Goal: Task Accomplishment & Management: Manage account settings

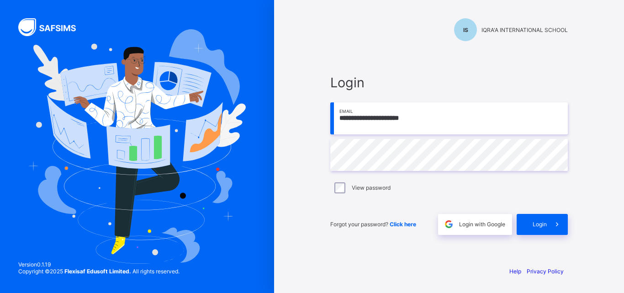
type input "**********"
click at [531, 222] on div "Login" at bounding box center [541, 224] width 51 height 21
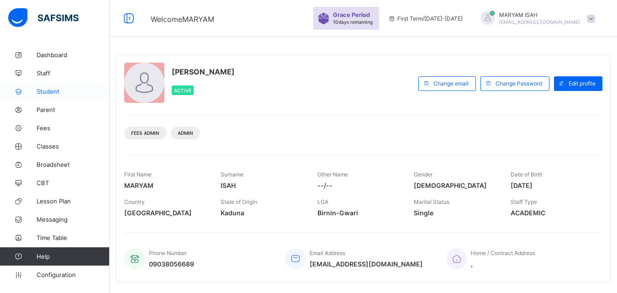
click at [61, 95] on link "Student" at bounding box center [55, 91] width 110 height 18
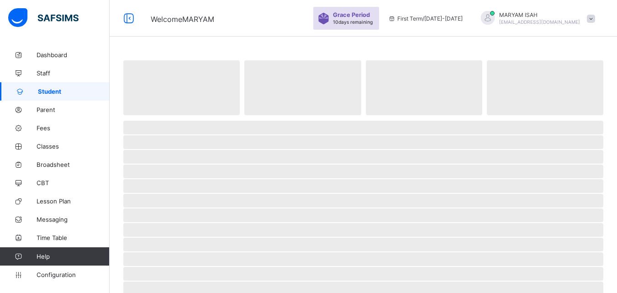
click at [61, 95] on link "Student" at bounding box center [55, 91] width 110 height 18
click at [43, 147] on span "Classes" at bounding box center [73, 145] width 73 height 7
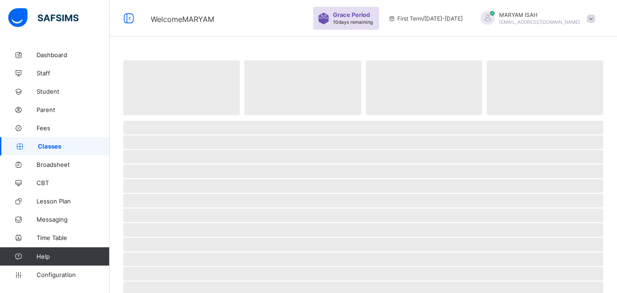
click at [43, 147] on span "Classes" at bounding box center [74, 145] width 72 height 7
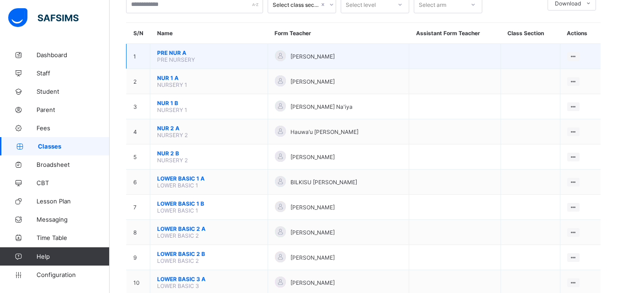
scroll to position [18, 0]
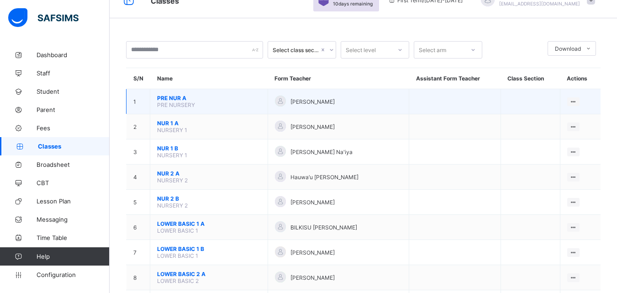
click at [168, 106] on span "PRE NURSERY" at bounding box center [176, 104] width 38 height 7
click at [243, 99] on span "PRE NUR A" at bounding box center [209, 98] width 104 height 7
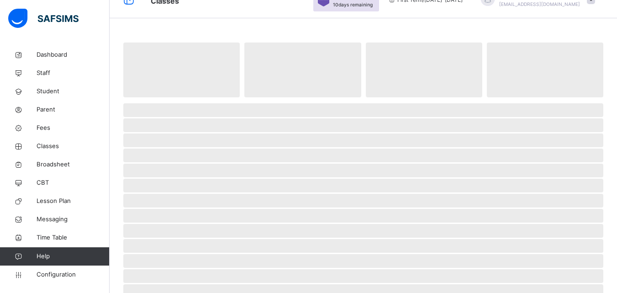
click at [243, 99] on span at bounding box center [363, 99] width 480 height 5
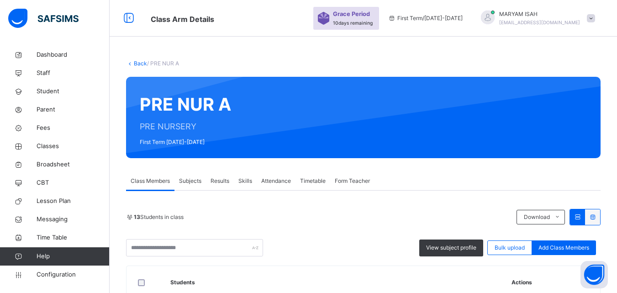
click at [59, 94] on span "Student" at bounding box center [73, 91] width 73 height 9
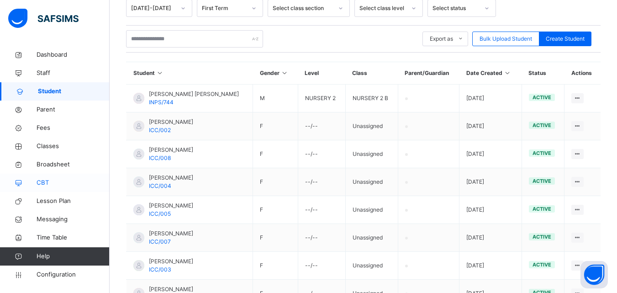
scroll to position [122, 0]
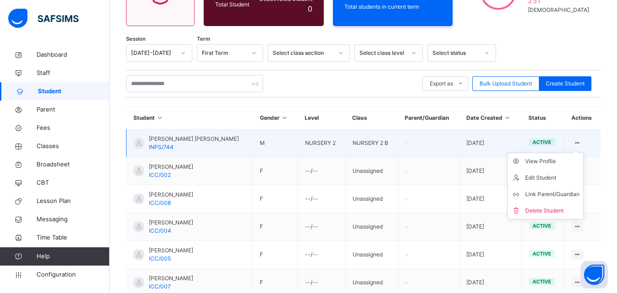
click at [583, 152] on ul "View Profile Edit Student Link Parent/Guardian Delete Student" at bounding box center [545, 185] width 76 height 67
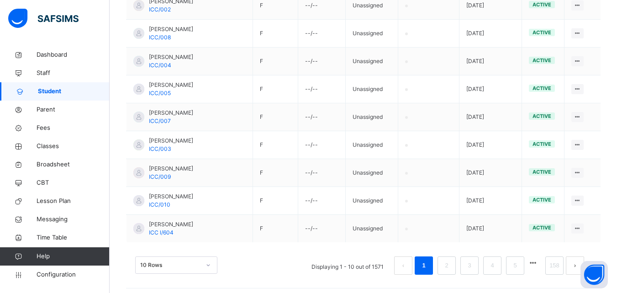
scroll to position [292, 0]
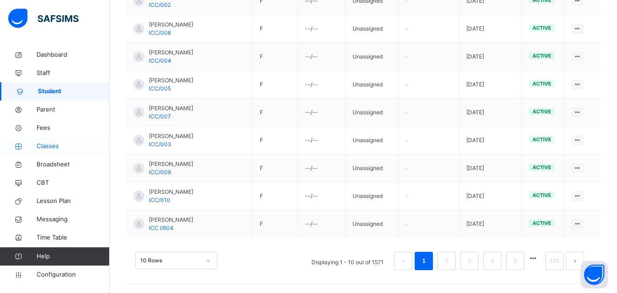
click at [42, 147] on span "Classes" at bounding box center [73, 146] width 73 height 9
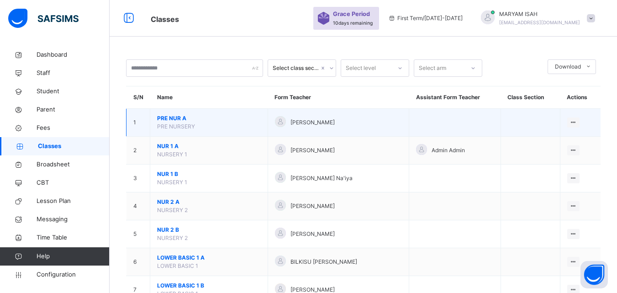
click at [284, 127] on div at bounding box center [280, 122] width 11 height 13
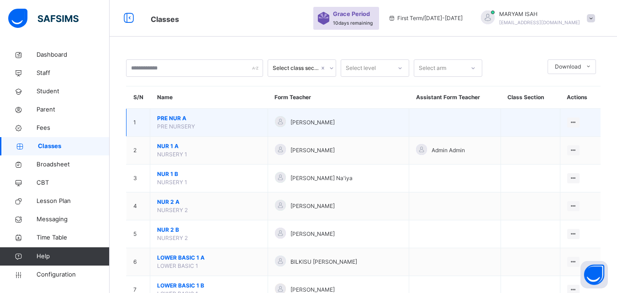
click at [295, 123] on div "[PERSON_NAME]" at bounding box center [338, 122] width 127 height 13
click at [260, 119] on span "PRE NUR A" at bounding box center [209, 118] width 104 height 8
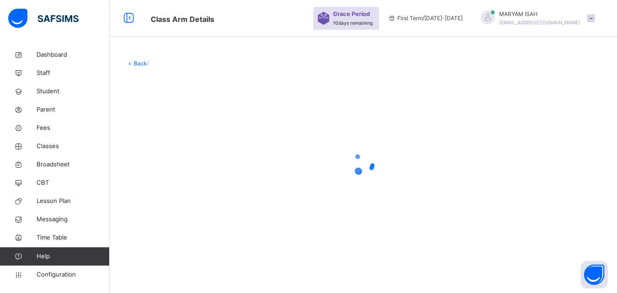
click at [260, 119] on div at bounding box center [363, 163] width 474 height 173
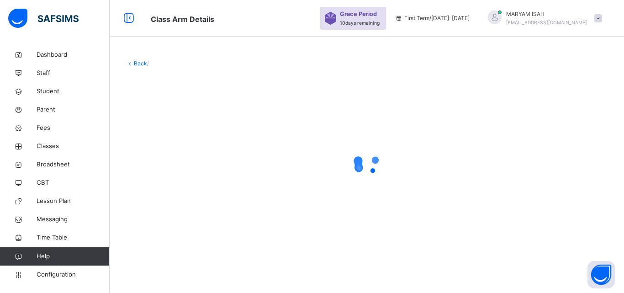
click at [260, 119] on div at bounding box center [366, 163] width 481 height 173
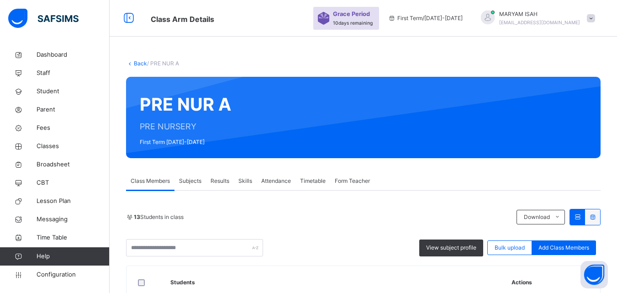
click at [138, 62] on link "Back" at bounding box center [140, 63] width 13 height 7
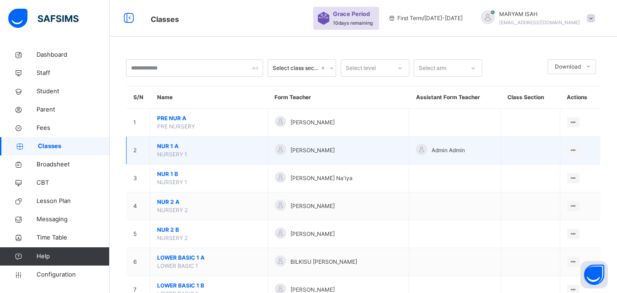
click at [222, 152] on td "NUR 1 A NURSERY 1" at bounding box center [209, 151] width 118 height 28
click at [302, 152] on span "[PERSON_NAME]" at bounding box center [312, 150] width 44 height 8
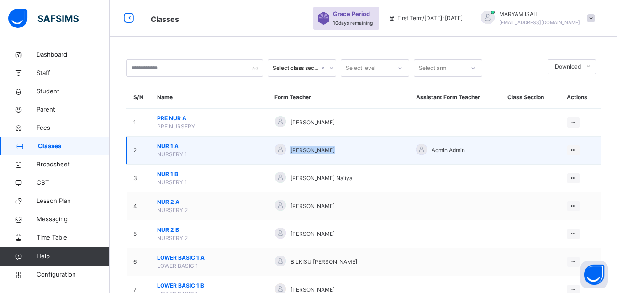
click at [302, 152] on span "[PERSON_NAME]" at bounding box center [312, 150] width 44 height 8
click at [384, 151] on div "[PERSON_NAME]" at bounding box center [338, 150] width 127 height 13
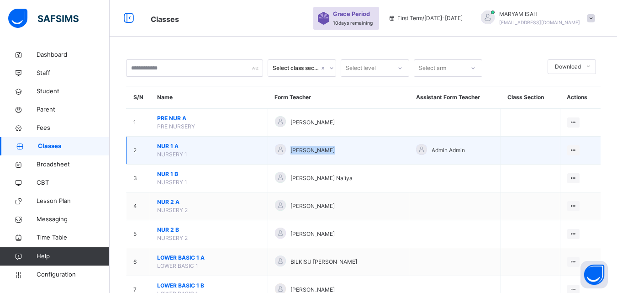
click at [384, 151] on div "[PERSON_NAME]" at bounding box center [338, 150] width 127 height 13
click at [409, 152] on td "Admin Admin" at bounding box center [455, 151] width 92 height 28
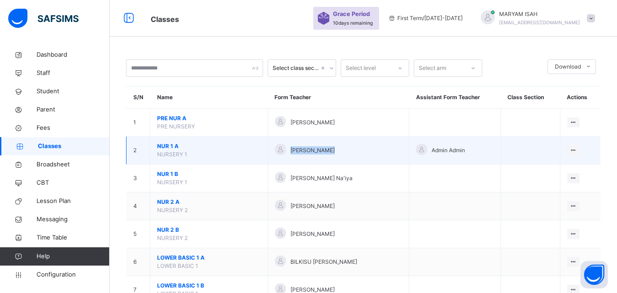
click at [409, 152] on td "Admin Admin" at bounding box center [455, 151] width 92 height 28
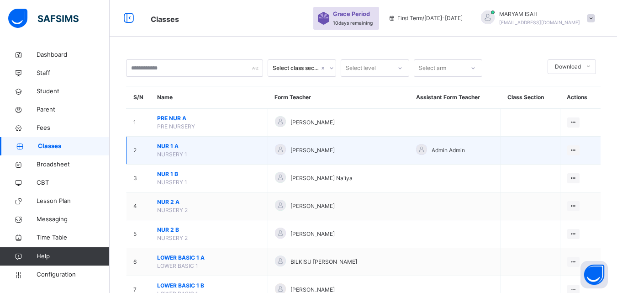
click at [409, 152] on td "Admin Admin" at bounding box center [455, 151] width 92 height 28
click at [396, 151] on td "[PERSON_NAME]" at bounding box center [339, 151] width 142 height 28
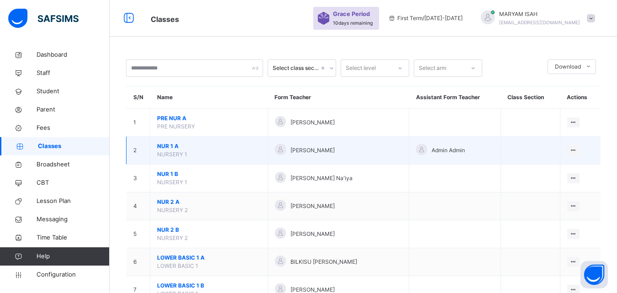
click at [396, 151] on td "[PERSON_NAME]" at bounding box center [339, 151] width 142 height 28
click at [561, 167] on div "View Class" at bounding box center [549, 168] width 52 height 9
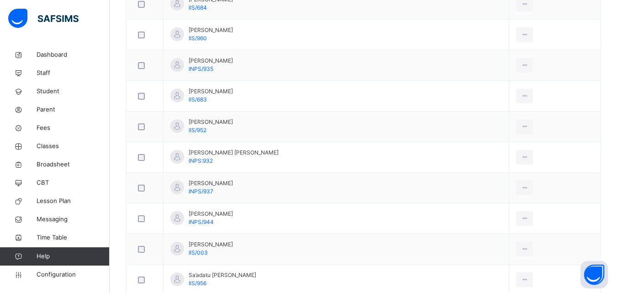
scroll to position [846, 0]
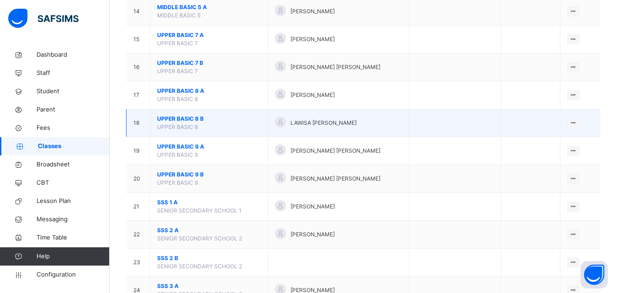
scroll to position [473, 0]
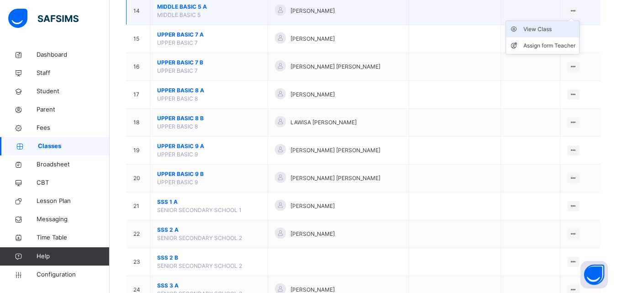
click at [564, 30] on div "View Class" at bounding box center [549, 29] width 52 height 9
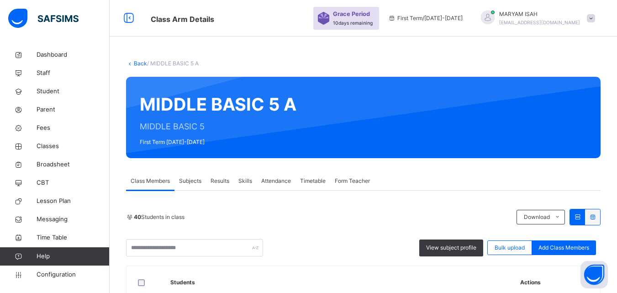
click at [134, 63] on link "Back" at bounding box center [140, 63] width 13 height 7
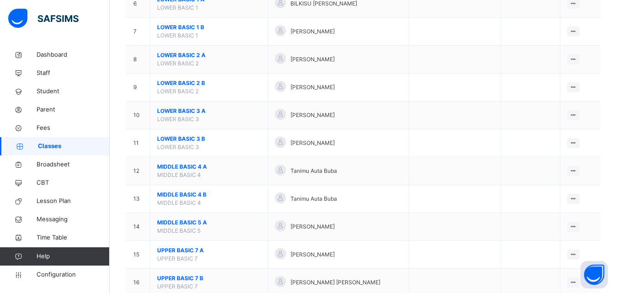
scroll to position [260, 0]
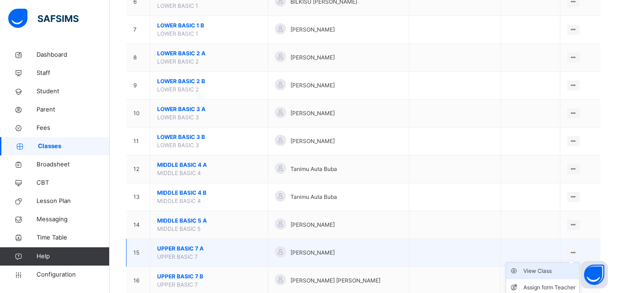
click at [551, 268] on div "View Class" at bounding box center [549, 270] width 52 height 9
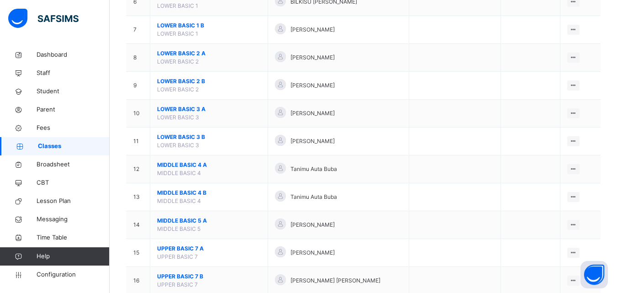
click at [551, 268] on div "Select class section Select level Select arm Download Pdf Report Excel Report S…" at bounding box center [363, 140] width 507 height 800
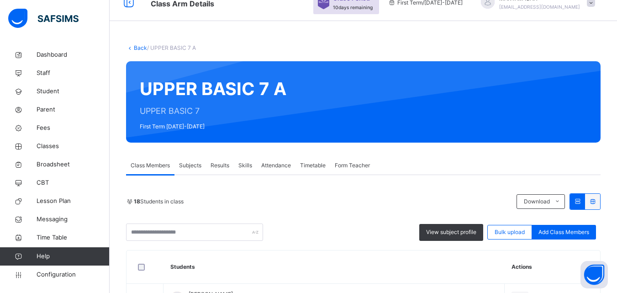
scroll to position [3, 0]
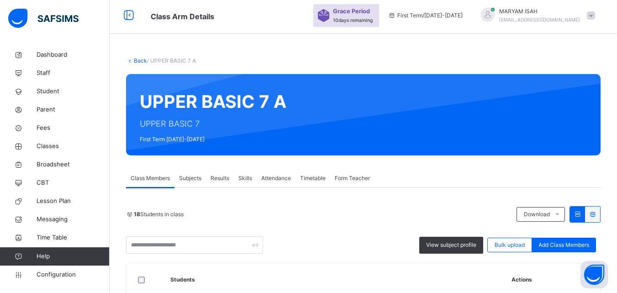
click at [138, 58] on link "Back" at bounding box center [140, 60] width 13 height 7
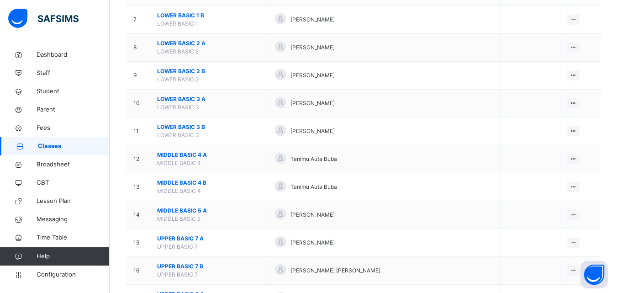
scroll to position [319, 0]
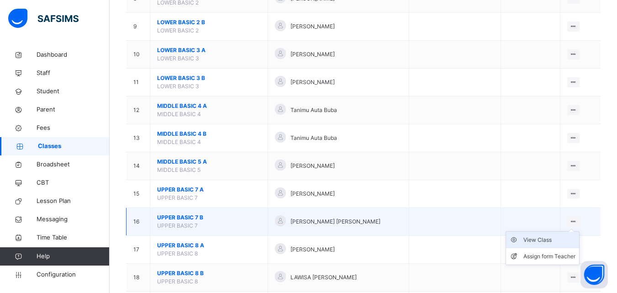
click at [546, 238] on div "View Class" at bounding box center [549, 239] width 52 height 9
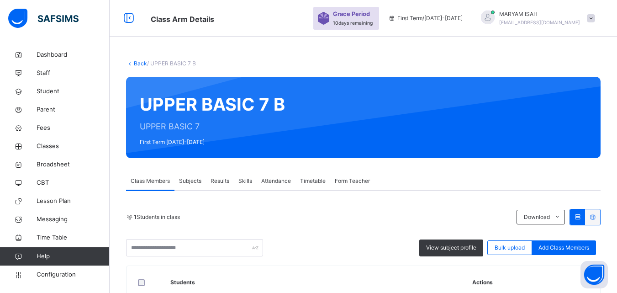
click at [138, 64] on link "Back" at bounding box center [140, 63] width 13 height 7
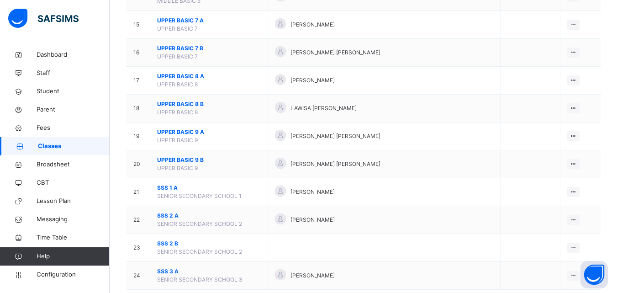
scroll to position [507, 0]
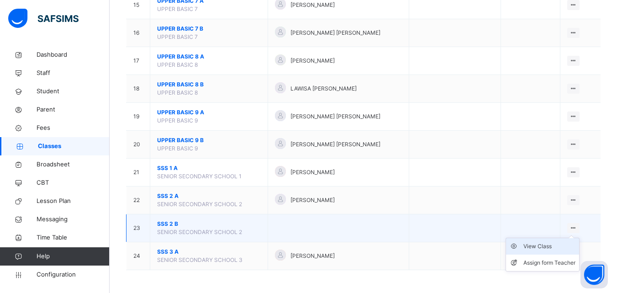
click at [562, 245] on div "View Class" at bounding box center [549, 246] width 52 height 9
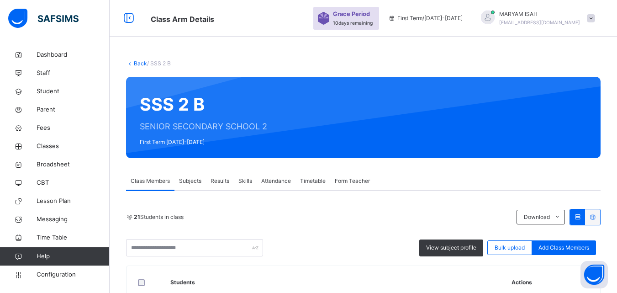
click at [135, 62] on link "Back" at bounding box center [140, 63] width 13 height 7
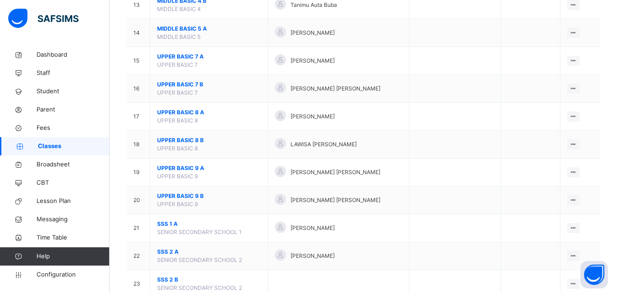
scroll to position [507, 0]
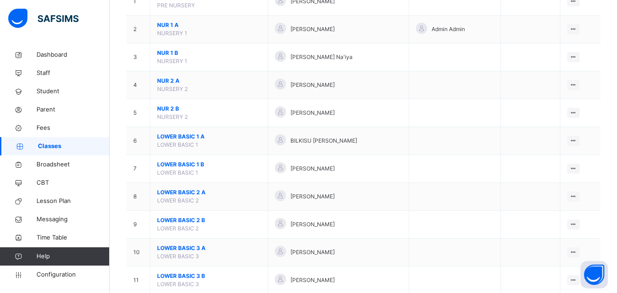
scroll to position [166, 0]
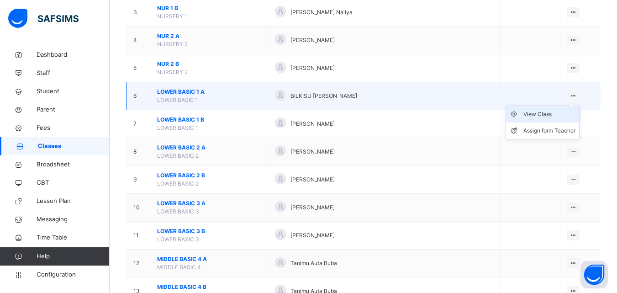
click at [566, 113] on div "View Class" at bounding box center [549, 114] width 52 height 9
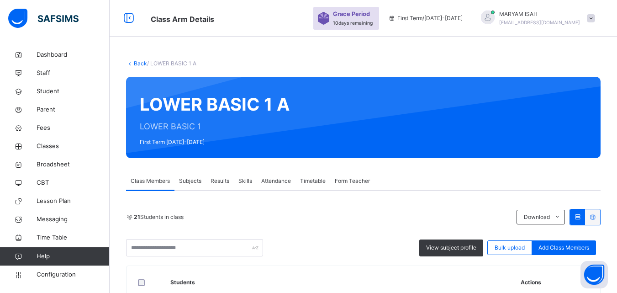
click at [137, 63] on link "Back" at bounding box center [140, 63] width 13 height 7
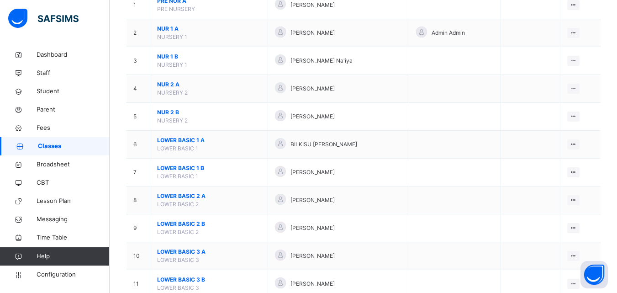
scroll to position [117, 0]
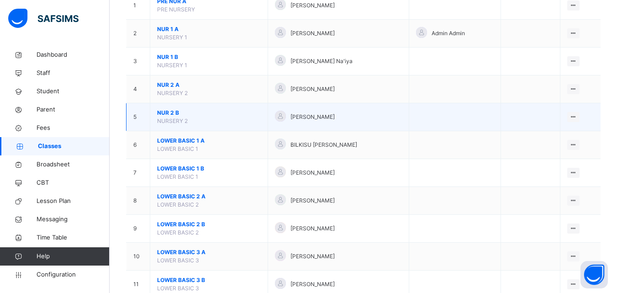
click at [343, 126] on td "[PERSON_NAME]" at bounding box center [339, 117] width 142 height 28
click at [342, 122] on div "[PERSON_NAME]" at bounding box center [338, 116] width 127 height 13
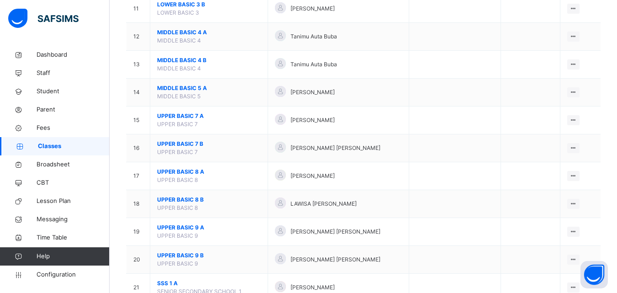
scroll to position [453, 0]
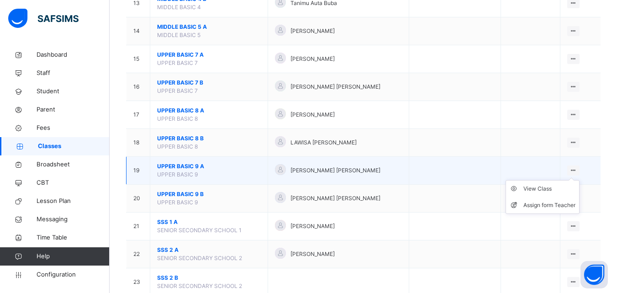
click at [579, 170] on div at bounding box center [573, 170] width 12 height 10
click at [558, 191] on div "View Class" at bounding box center [549, 188] width 52 height 9
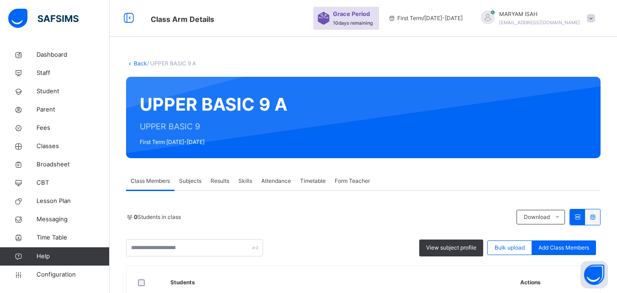
scroll to position [107, 0]
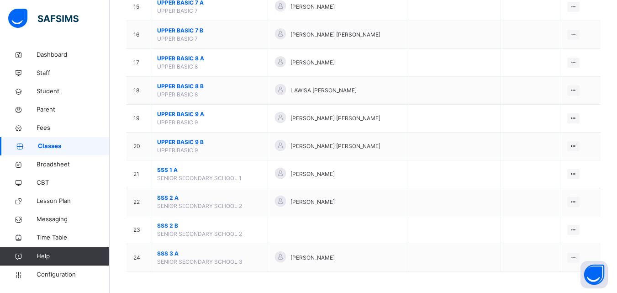
scroll to position [507, 0]
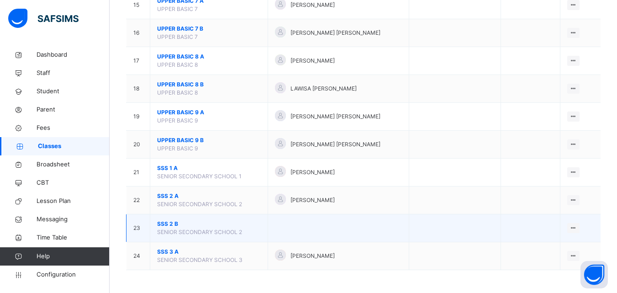
click at [333, 229] on td at bounding box center [339, 228] width 142 height 28
click at [335, 239] on td at bounding box center [339, 228] width 142 height 28
click at [334, 234] on td at bounding box center [339, 228] width 142 height 28
click at [579, 237] on ul "View Class Assign form Teacher" at bounding box center [542, 254] width 74 height 34
click at [546, 247] on div "View Class" at bounding box center [549, 246] width 52 height 9
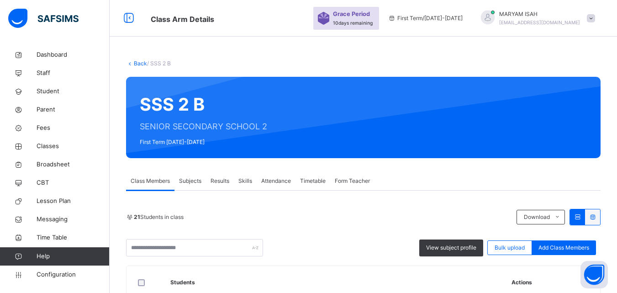
scroll to position [374, 0]
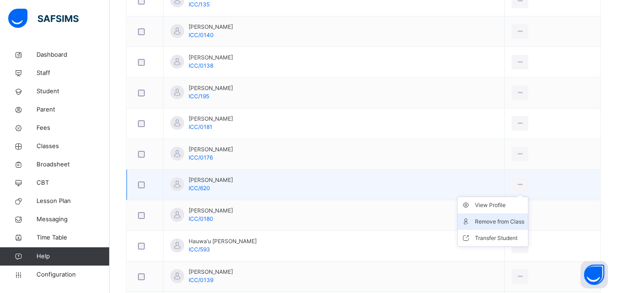
click at [514, 218] on div "Remove from Class" at bounding box center [499, 221] width 49 height 9
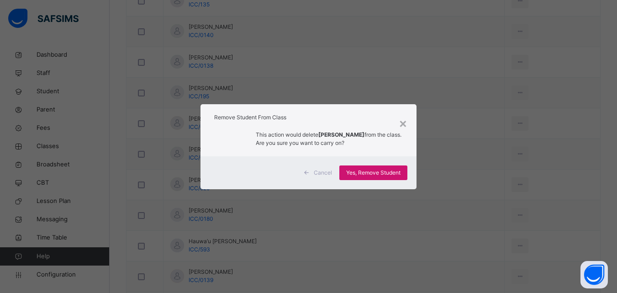
click at [394, 171] on span "Yes, Remove Student" at bounding box center [373, 172] width 54 height 8
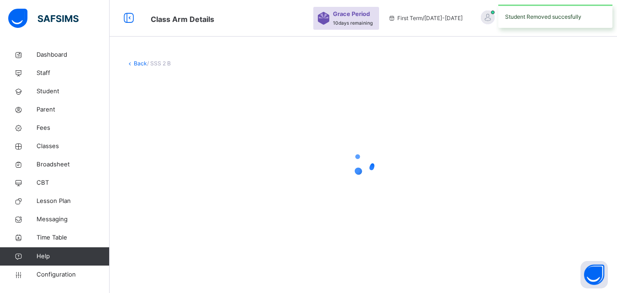
scroll to position [0, 0]
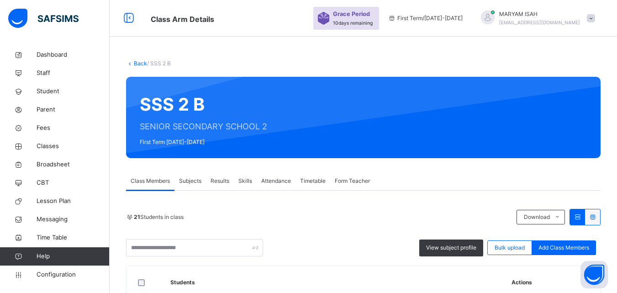
click at [134, 60] on link "Back" at bounding box center [140, 63] width 13 height 7
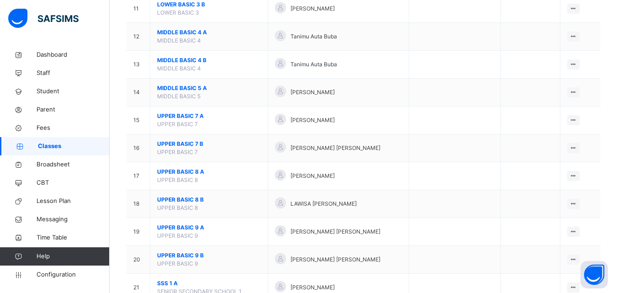
scroll to position [406, 0]
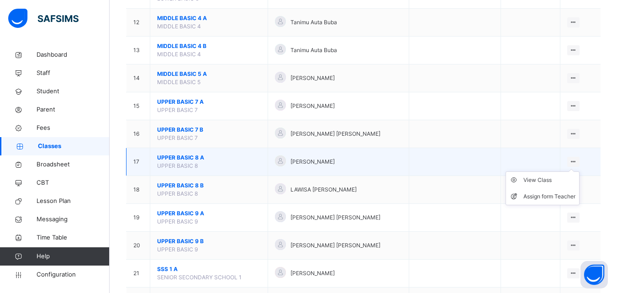
click at [579, 171] on ul "View Class Assign form Teacher" at bounding box center [542, 188] width 74 height 34
click at [553, 183] on div "View Class" at bounding box center [549, 179] width 52 height 9
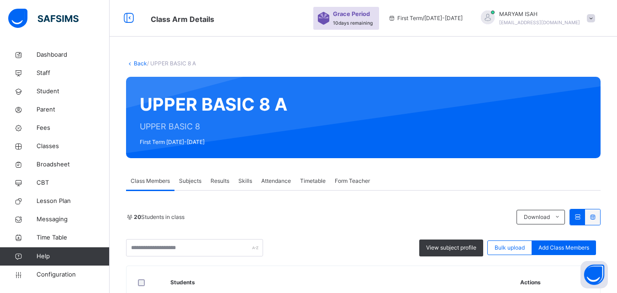
click at [134, 63] on link "Back" at bounding box center [140, 63] width 13 height 7
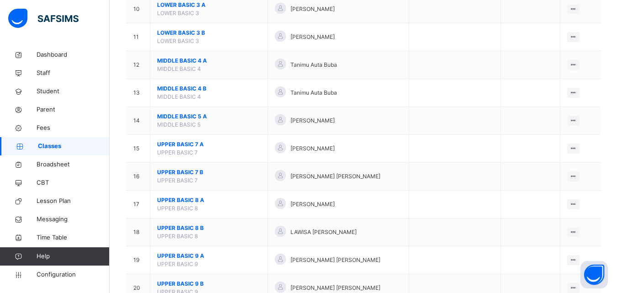
scroll to position [367, 0]
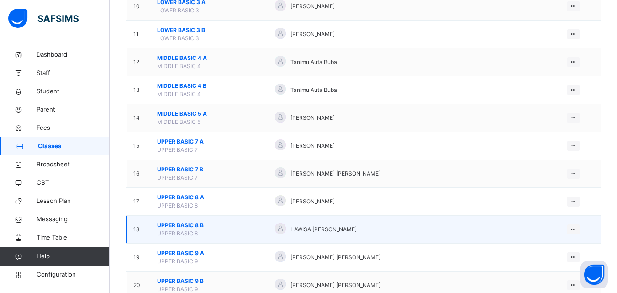
click at [588, 229] on td "View Class Assign form Teacher" at bounding box center [580, 229] width 41 height 28
click at [578, 239] on ul "View Class Assign form Teacher" at bounding box center [542, 256] width 74 height 34
click at [554, 253] on li "View Class" at bounding box center [542, 247] width 73 height 16
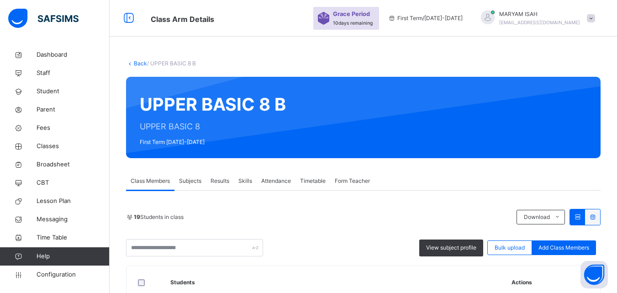
click at [138, 60] on link "Back" at bounding box center [140, 63] width 13 height 7
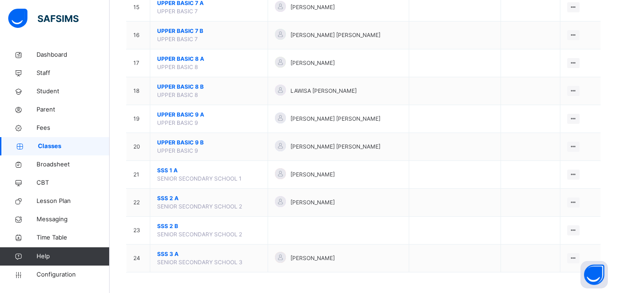
scroll to position [505, 0]
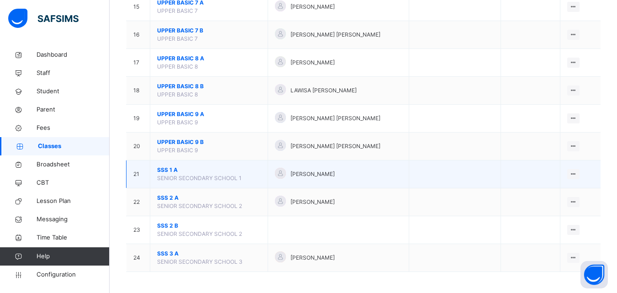
click at [380, 179] on div "[PERSON_NAME]" at bounding box center [338, 174] width 127 height 13
click at [579, 184] on ul "View Class Assign form Teacher" at bounding box center [542, 201] width 74 height 34
click at [554, 194] on div "View Class" at bounding box center [549, 192] width 52 height 9
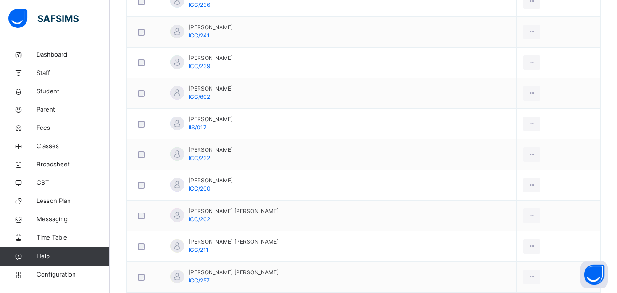
scroll to position [410, 0]
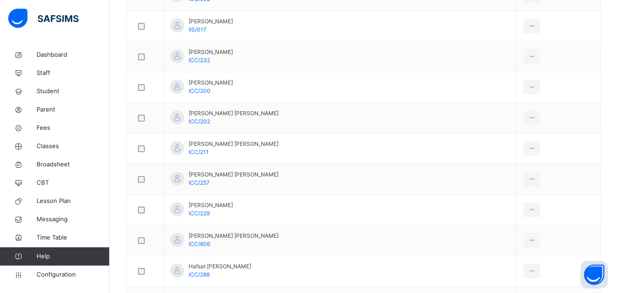
scroll to position [641, 0]
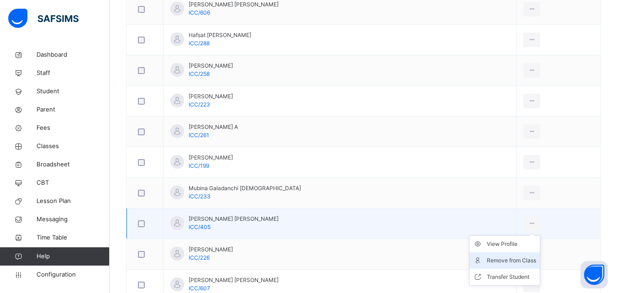
click at [508, 268] on li "Remove from Class" at bounding box center [504, 260] width 70 height 16
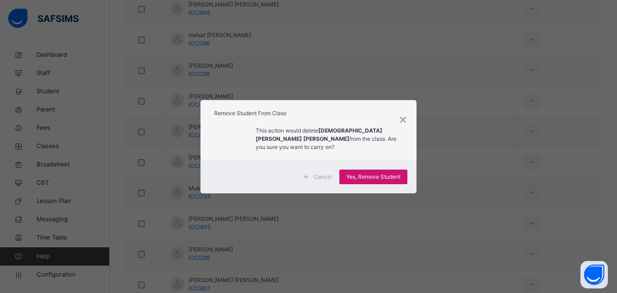
click at [386, 173] on span "Yes, Remove Student" at bounding box center [373, 177] width 54 height 8
click at [372, 173] on span "Yes, Remove Student" at bounding box center [373, 177] width 54 height 8
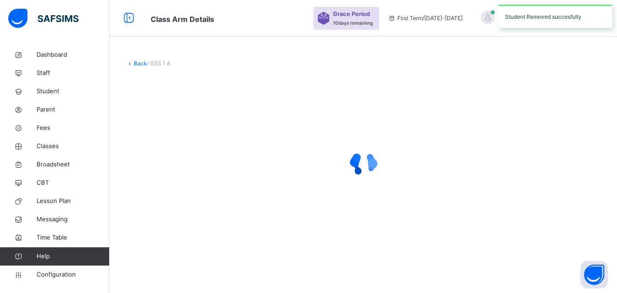
click at [394, 174] on div at bounding box center [363, 163] width 474 height 37
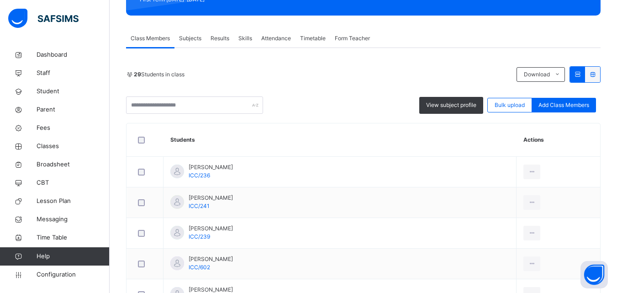
scroll to position [0, 0]
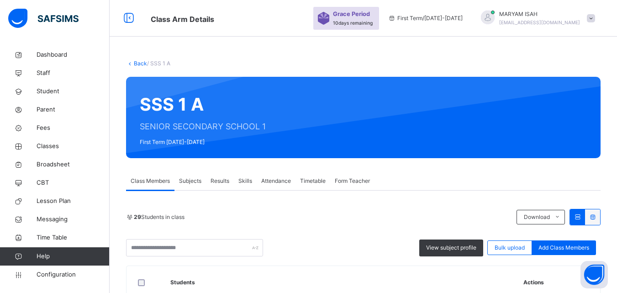
click at [142, 66] on link "Back" at bounding box center [140, 63] width 13 height 7
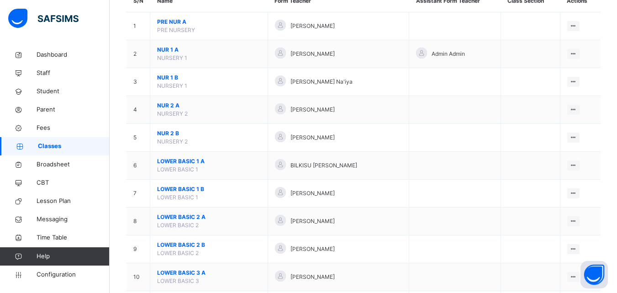
scroll to position [95, 0]
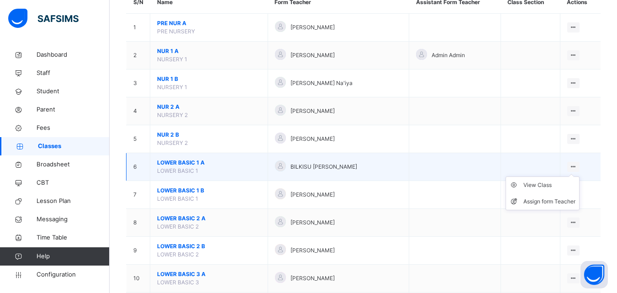
click at [579, 176] on ul "View Class Assign form Teacher" at bounding box center [542, 193] width 74 height 34
click at [578, 176] on ul "View Class Assign form Teacher" at bounding box center [542, 193] width 74 height 34
click at [555, 190] on li "View Class" at bounding box center [542, 185] width 73 height 16
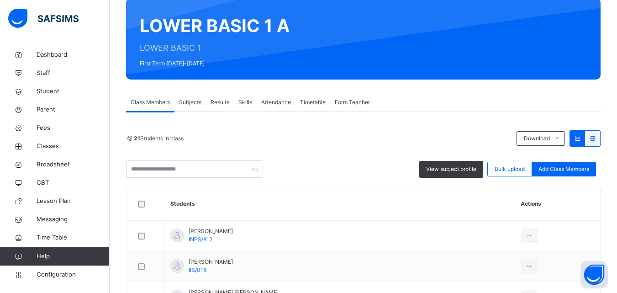
scroll to position [50, 0]
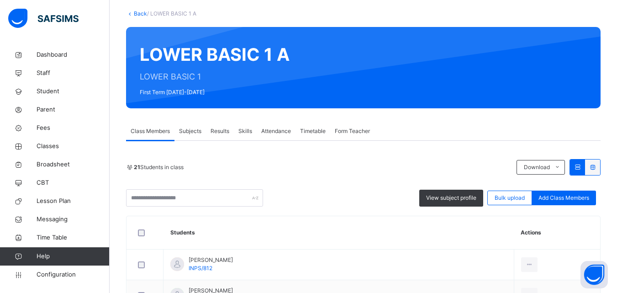
click at [135, 11] on link "Back" at bounding box center [140, 13] width 13 height 7
